Goal: Task Accomplishment & Management: Manage account settings

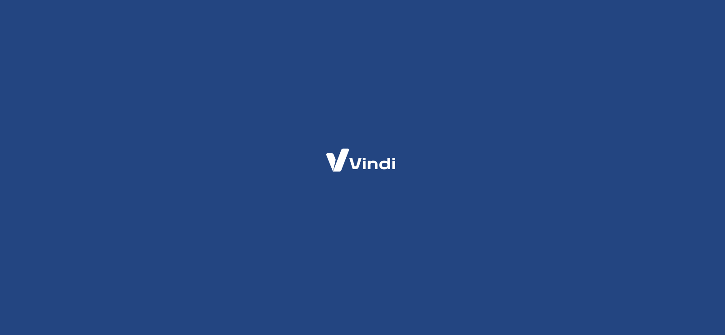
click at [691, 215] on div at bounding box center [362, 167] width 725 height 335
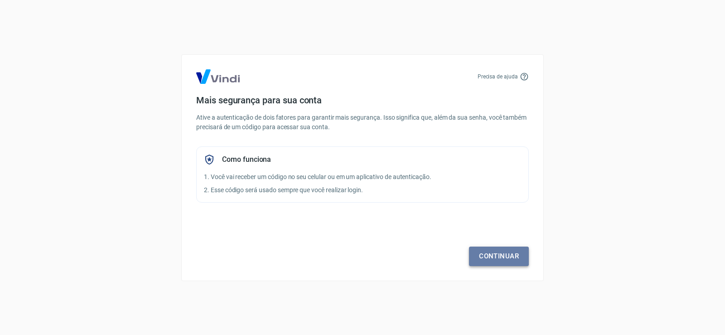
click at [498, 255] on link "Continuar" at bounding box center [499, 255] width 60 height 19
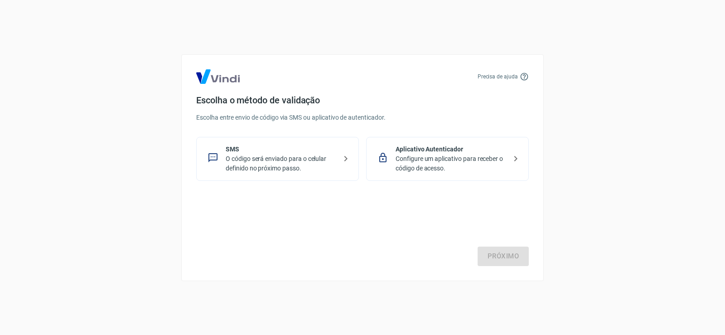
click at [266, 157] on p "O código será enviado para o celular definido no próximo passo." at bounding box center [281, 163] width 111 height 19
click at [446, 159] on p "Configure um aplicativo para receber o código de acesso." at bounding box center [451, 163] width 111 height 19
click at [253, 158] on p "O código será enviado para o celular definido no próximo passo." at bounding box center [281, 163] width 111 height 19
click at [502, 256] on link "Próximo" at bounding box center [503, 255] width 51 height 19
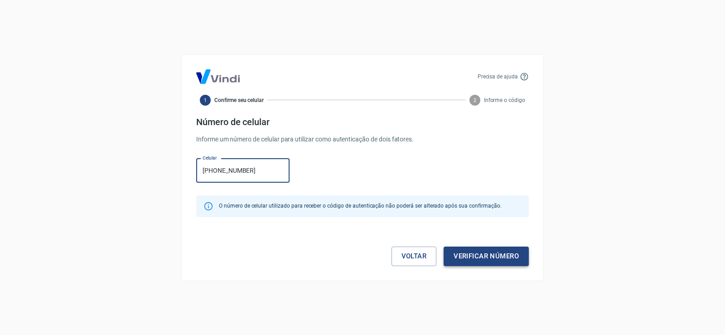
type input "[PHONE_NUMBER]"
click at [497, 254] on button "Verificar número" at bounding box center [486, 255] width 85 height 19
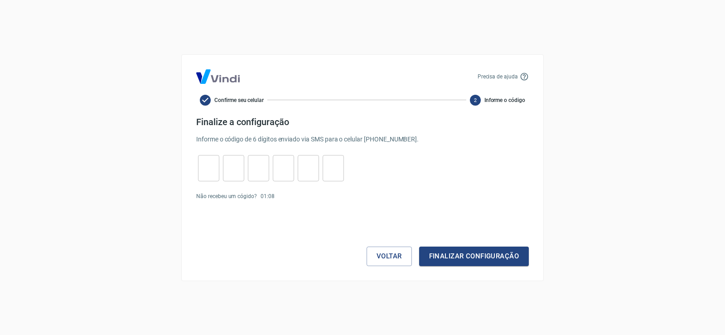
click at [212, 171] on input "tel" at bounding box center [208, 167] width 21 height 19
type input "4"
type input "5"
type input "1"
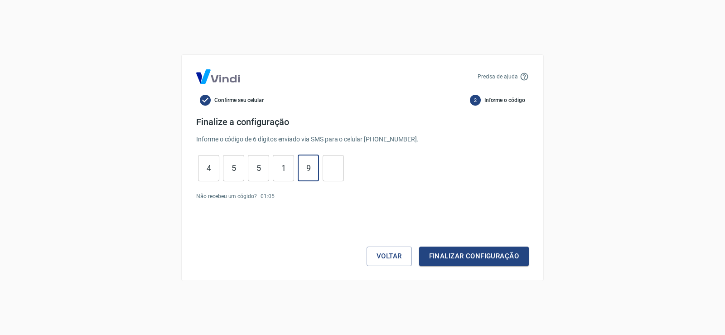
type input "9"
type input "4"
click at [478, 257] on button "Finalizar configuração" at bounding box center [474, 255] width 110 height 19
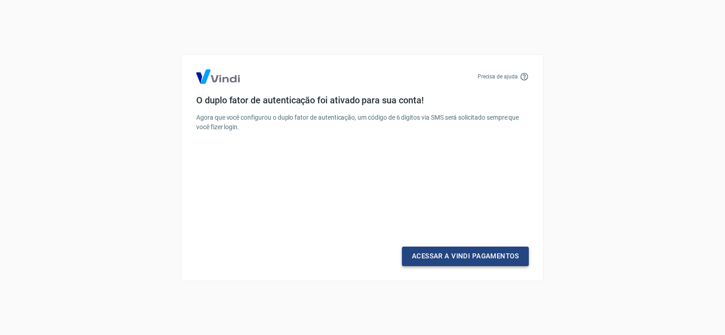
click at [461, 256] on link "Acessar a Vindi Pagamentos" at bounding box center [465, 255] width 127 height 19
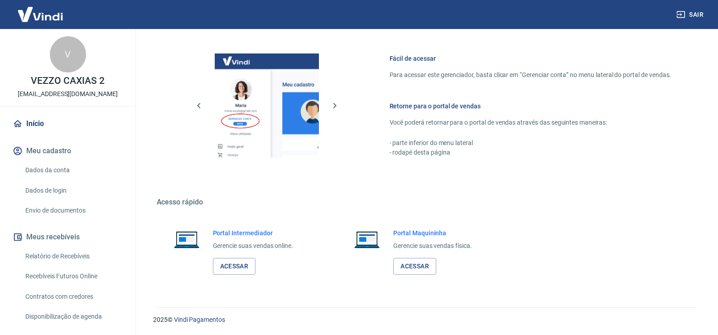
scroll to position [483, 0]
click at [236, 265] on link "Acessar" at bounding box center [234, 265] width 43 height 17
